Goal: Task Accomplishment & Management: Use online tool/utility

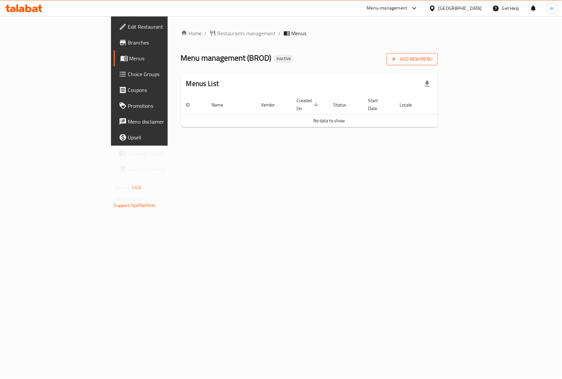
click at [397, 59] on icon "button" at bounding box center [394, 59] width 7 height 7
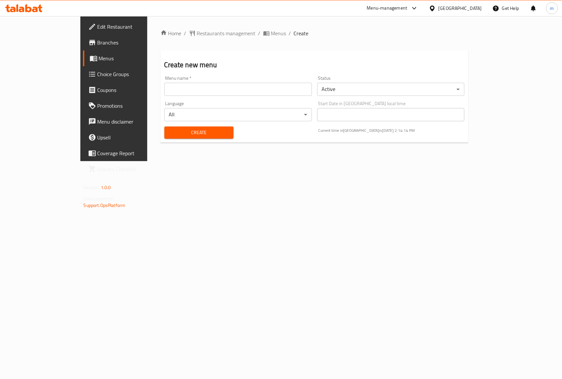
click at [282, 86] on input "text" at bounding box center [238, 89] width 148 height 13
type input "Brod"
click at [168, 84] on input "Brod" at bounding box center [238, 89] width 148 height 13
click at [177, 134] on span "Create" at bounding box center [199, 132] width 59 height 8
click at [99, 61] on span "Menus" at bounding box center [134, 58] width 70 height 8
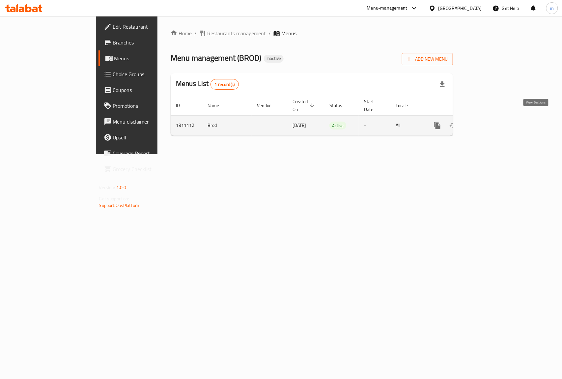
click at [489, 122] on icon "enhanced table" at bounding box center [485, 126] width 8 height 8
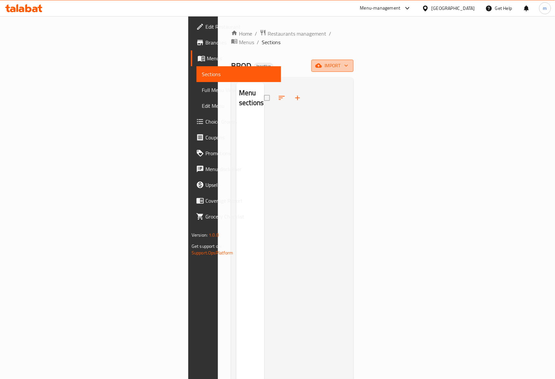
click at [348, 62] on span "import" at bounding box center [333, 66] width 32 height 8
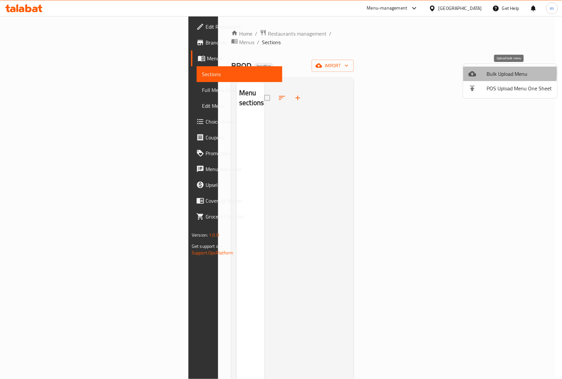
click at [470, 73] on icon at bounding box center [472, 73] width 8 height 5
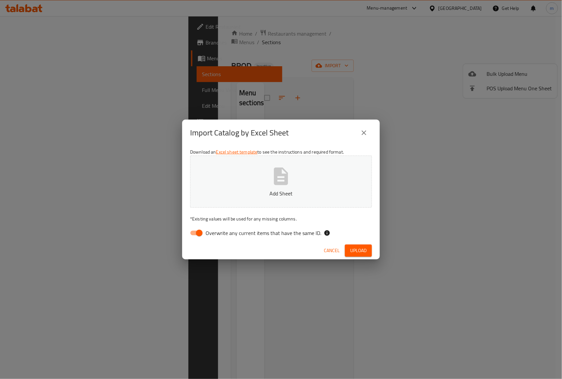
click at [194, 232] on input "Overwrite any current items that have the same ID." at bounding box center [200, 233] width 38 height 13
checkbox input "false"
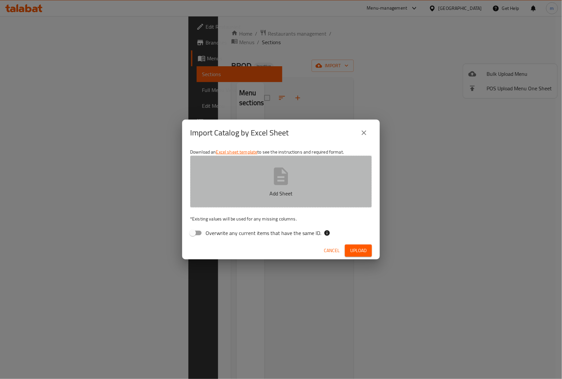
click at [259, 175] on button "Add Sheet" at bounding box center [281, 181] width 182 height 52
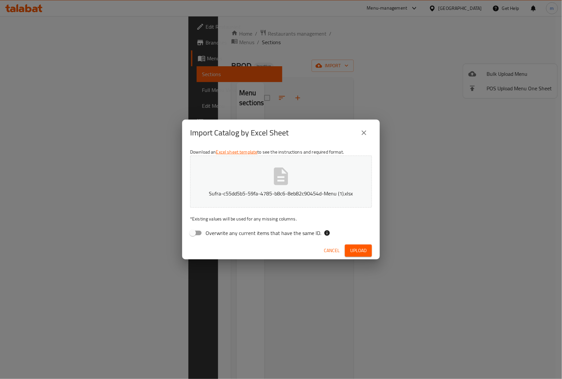
click at [358, 248] on span "Upload" at bounding box center [358, 250] width 16 height 8
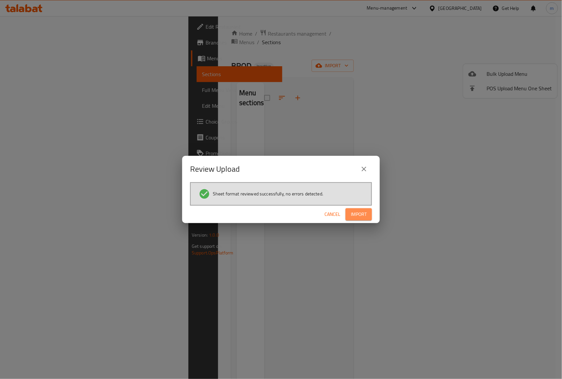
click at [356, 211] on span "Import" at bounding box center [359, 214] width 16 height 8
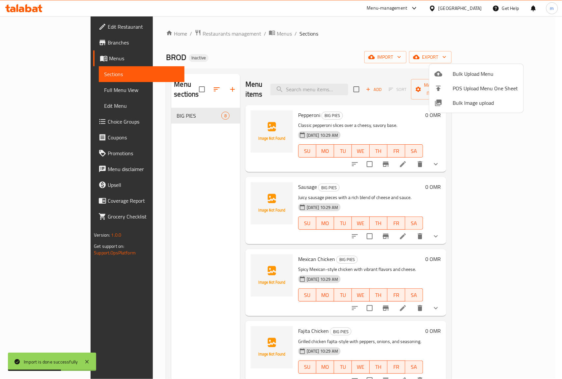
click at [520, 153] on div at bounding box center [281, 189] width 562 height 379
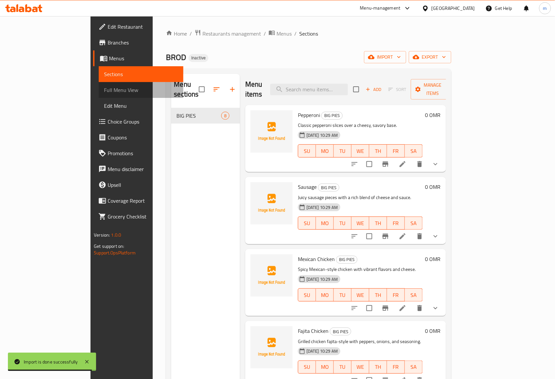
click at [104, 88] on span "Full Menu View" at bounding box center [141, 90] width 74 height 8
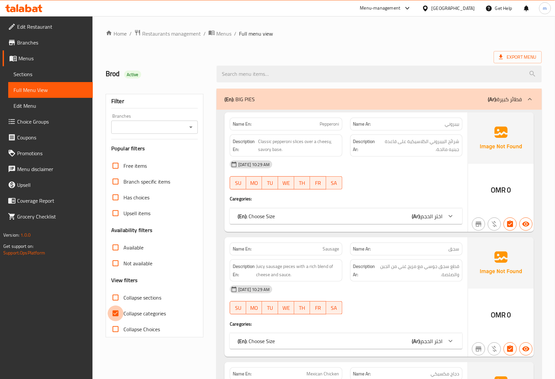
click at [115, 312] on input "Collapse categories" at bounding box center [116, 313] width 16 height 16
checkbox input "false"
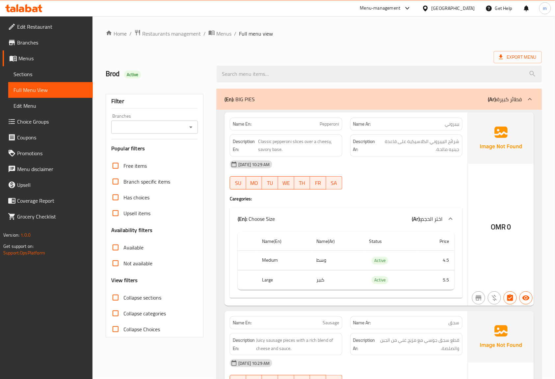
click at [368, 37] on ol "Home / Restaurants management / Menus / Full menu view" at bounding box center [324, 33] width 436 height 9
click at [435, 32] on ol "Home / Restaurants management / Menus / Full menu view" at bounding box center [324, 33] width 436 height 9
click at [165, 34] on span "Restaurants management" at bounding box center [171, 34] width 59 height 8
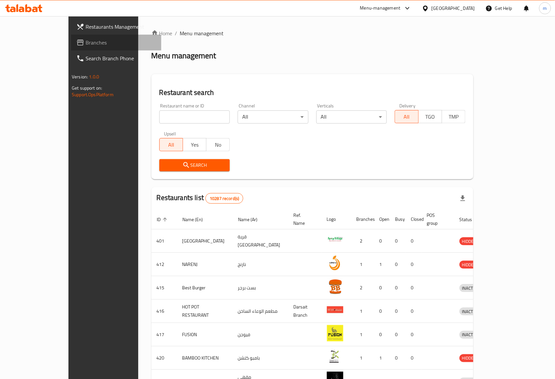
click at [86, 44] on span "Branches" at bounding box center [121, 43] width 70 height 8
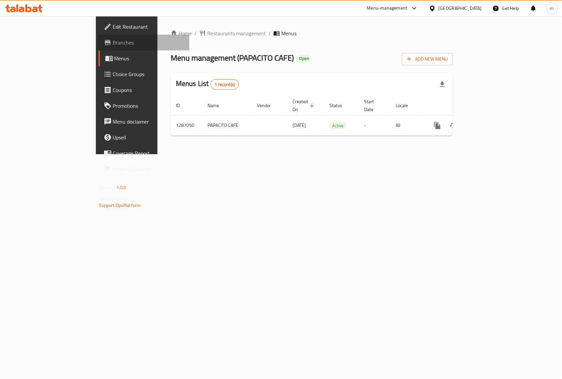
click at [113, 41] on span "Branches" at bounding box center [148, 43] width 71 height 8
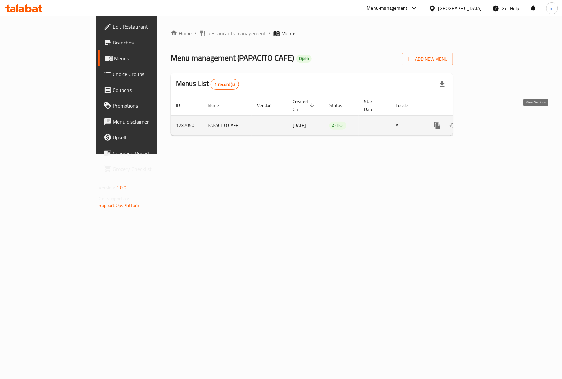
click at [489, 122] on icon "enhanced table" at bounding box center [485, 126] width 8 height 8
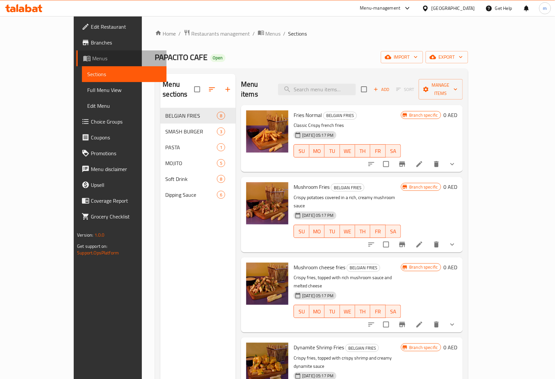
click at [92, 59] on span "Menus" at bounding box center [126, 58] width 69 height 8
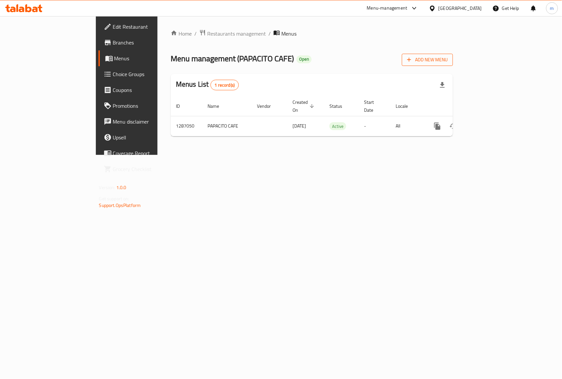
click at [412, 61] on icon "button" at bounding box center [409, 59] width 7 height 7
click at [113, 45] on span "Branches" at bounding box center [148, 43] width 71 height 8
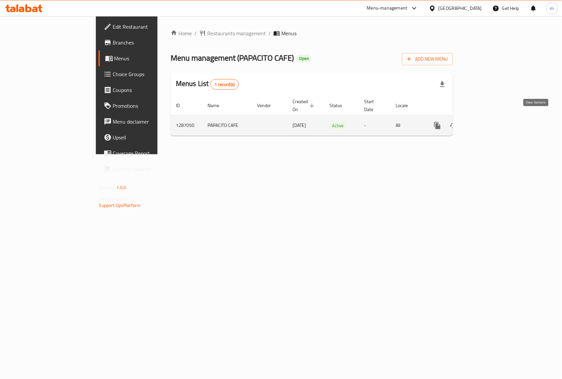
click at [489, 122] on icon "enhanced table" at bounding box center [485, 126] width 8 height 8
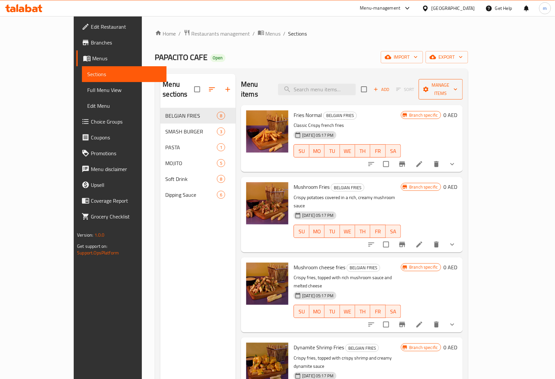
click at [463, 89] on button "Manage items" at bounding box center [441, 89] width 44 height 20
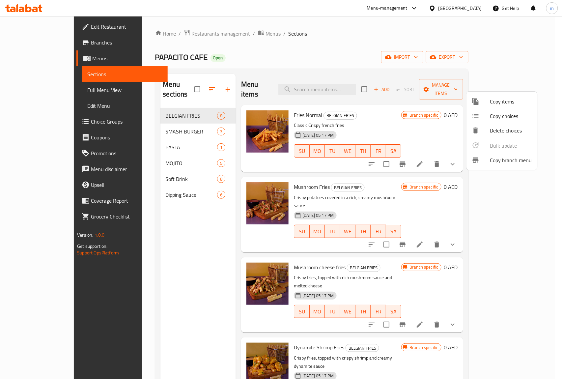
click at [501, 159] on span "Copy branch menu" at bounding box center [511, 160] width 42 height 8
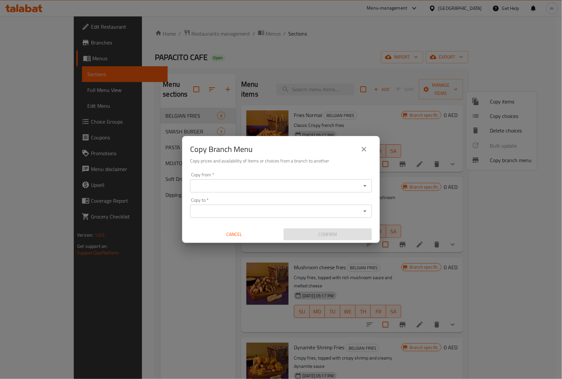
click at [245, 180] on div "Copy from *" at bounding box center [281, 185] width 182 height 13
click at [364, 186] on icon "Open" at bounding box center [365, 186] width 8 height 8
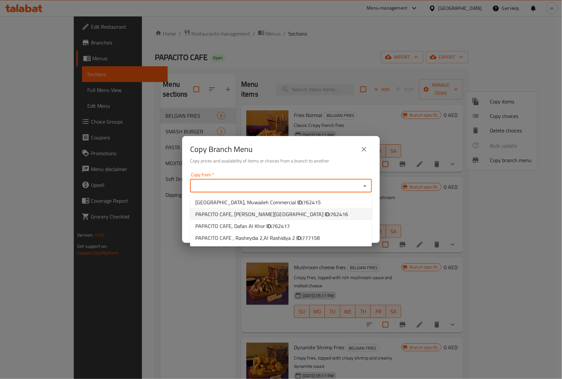
click at [265, 215] on span "PAPACITO CAFE, [PERSON_NAME][GEOGRAPHIC_DATA] ID: 762416" at bounding box center [271, 214] width 153 height 8
type input "PAPACITO CAFE, [PERSON_NAME][GEOGRAPHIC_DATA]"
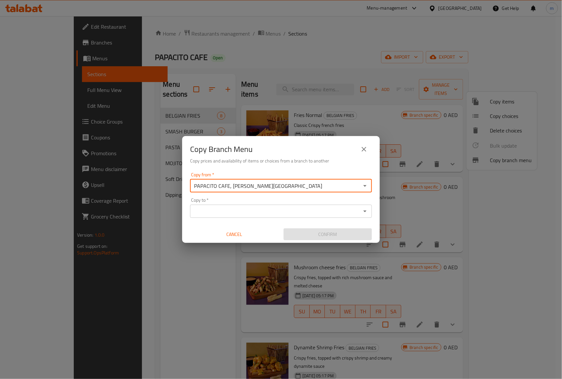
click at [340, 207] on input "Copy to   *" at bounding box center [275, 211] width 167 height 9
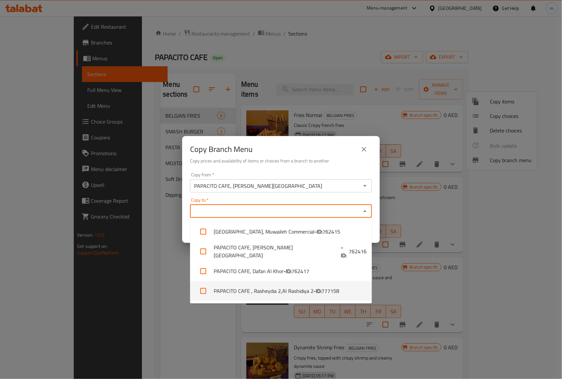
click at [334, 292] on span "777158" at bounding box center [330, 291] width 18 height 8
checkbox input "true"
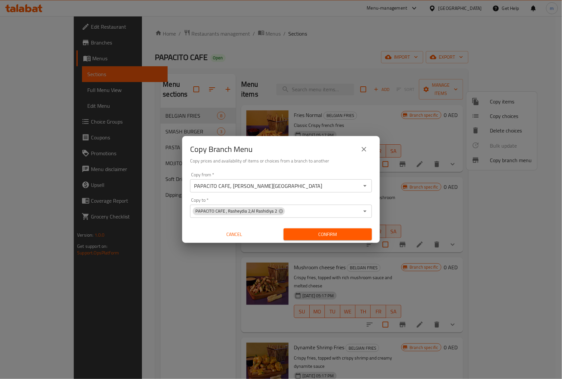
click at [303, 157] on h6 "Copy prices and availability of items or choices from a branch to another" at bounding box center [281, 160] width 182 height 7
click at [324, 236] on span "Confirm" at bounding box center [328, 234] width 78 height 8
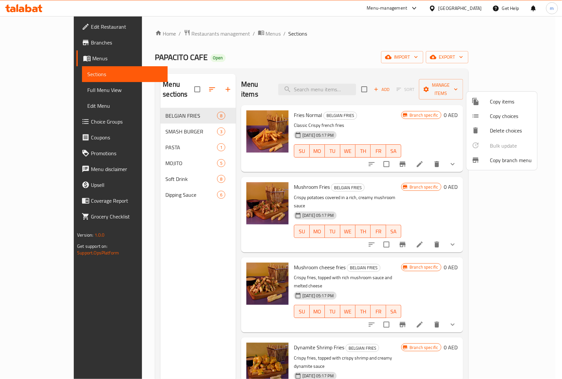
click at [38, 42] on div at bounding box center [281, 189] width 562 height 379
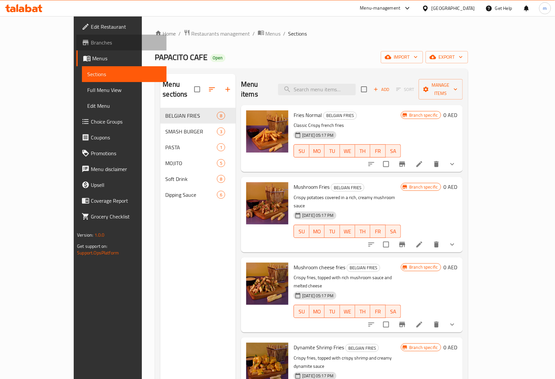
click at [91, 42] on span "Branches" at bounding box center [126, 43] width 70 height 8
